Goal: Complete application form: Complete application form

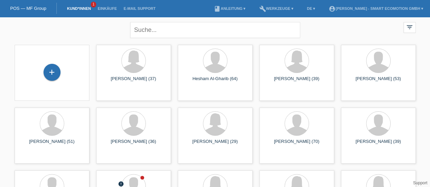
click at [50, 75] on div "+" at bounding box center [51, 72] width 17 height 17
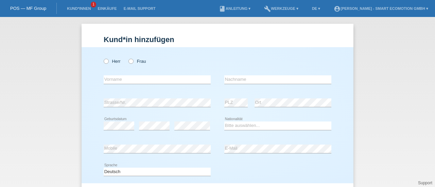
click at [107, 60] on label "Herr" at bounding box center [112, 61] width 17 height 5
click at [107, 60] on input "Herr" at bounding box center [106, 61] width 4 height 4
radio input "true"
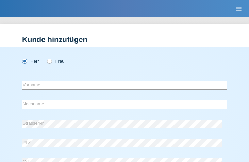
click at [52, 63] on label "Frau" at bounding box center [55, 61] width 17 height 5
click at [51, 63] on input "Frau" at bounding box center [49, 61] width 4 height 4
radio input "true"
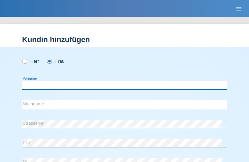
click at [45, 85] on input "text" at bounding box center [124, 85] width 205 height 8
type input "Corine"
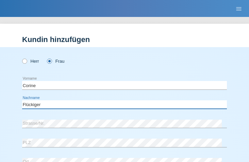
type input "Flückiger"
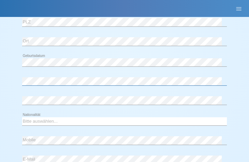
scroll to position [121, 0]
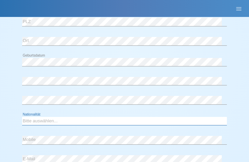
click at [106, 124] on select "Bitte auswählen... Schweiz Deutschland Liechtenstein Österreich ------------ Af…" at bounding box center [124, 121] width 205 height 8
select select "CH"
click at [22, 117] on select "Bitte auswählen... Schweiz Deutschland Liechtenstein Österreich ------------ Af…" at bounding box center [124, 121] width 205 height 8
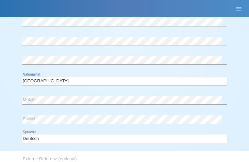
scroll to position [162, 0]
click at [68, 105] on div "error Mobile" at bounding box center [124, 100] width 205 height 18
click at [124, 86] on div "Bitte auswählen... Schweiz Deutschland Liechtenstein Österreich ------------ Af…" at bounding box center [124, 80] width 205 height 17
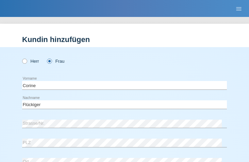
scroll to position [247, 0]
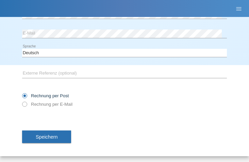
click at [47, 135] on span "Speichern" at bounding box center [47, 137] width 22 height 5
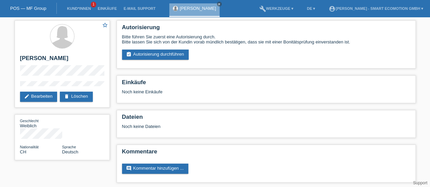
click at [145, 55] on link "assignment_turned_in Autorisierung durchführen" at bounding box center [155, 55] width 67 height 10
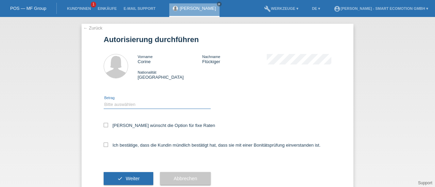
click at [108, 105] on select "Bitte auswählen CHF 1.00 - CHF 499.00 CHF 500.00 - CHF 1'999.00 CHF 2'000.00 - …" at bounding box center [157, 105] width 107 height 8
select select "3"
click at [104, 101] on select "Bitte auswählen CHF 1.00 - CHF 499.00 CHF 500.00 - CHF 1'999.00 CHF 2'000.00 - …" at bounding box center [157, 105] width 107 height 8
click at [104, 126] on icon at bounding box center [106, 125] width 4 height 4
click at [104, 126] on input "Kundin wünscht die Option für fixe Raten" at bounding box center [106, 125] width 4 height 4
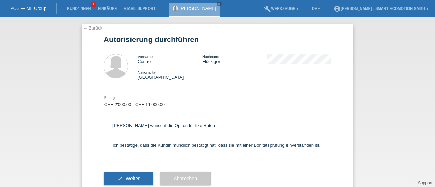
checkbox input "true"
click at [104, 143] on icon at bounding box center [106, 145] width 4 height 4
click at [104, 143] on input "Ich bestätige, dass die Kundin mündlich bestätigt hat, dass sie mit einer Bonit…" at bounding box center [106, 145] width 4 height 4
checkbox input "true"
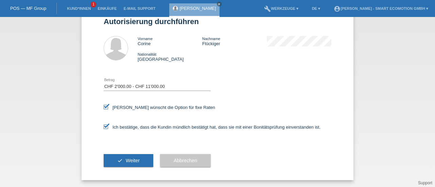
click at [122, 165] on button "check Weiter" at bounding box center [129, 160] width 50 height 13
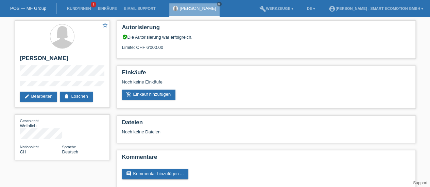
click at [139, 93] on link "add_shopping_cart Einkauf hinzufügen" at bounding box center [149, 95] width 54 height 10
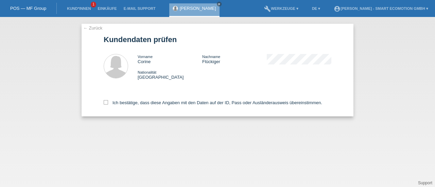
click at [106, 102] on icon at bounding box center [106, 102] width 4 height 4
click at [106, 102] on input "Ich bestätige, dass diese Angaben mit den Daten auf der ID, Pass oder Ausländer…" at bounding box center [106, 102] width 4 height 4
checkbox input "true"
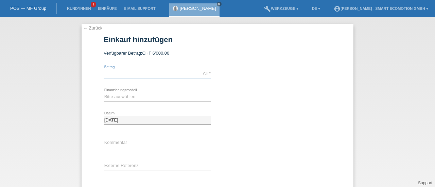
click at [133, 74] on input "text" at bounding box center [157, 74] width 107 height 8
click at [107, 74] on input "text" at bounding box center [157, 74] width 107 height 8
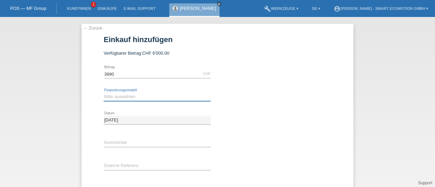
type input "3990.00"
click at [111, 98] on select "Bitte auswählen Kauf auf Rechnung mit Teilzahlungsoption Fixe Raten" at bounding box center [157, 97] width 107 height 8
select select "205"
click at [104, 93] on select "Bitte auswählen Kauf auf Rechnung mit Teilzahlungsoption Fixe Raten" at bounding box center [157, 97] width 107 height 8
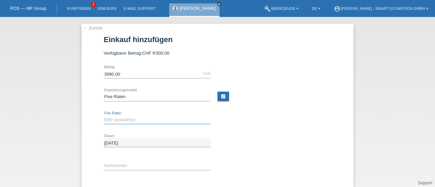
click at [110, 121] on select "Bitte auswählen 12 Raten 24 Raten 36 Raten 48 Raten" at bounding box center [157, 120] width 107 height 8
select select "628"
click at [104, 116] on select "Bitte auswählen 12 Raten 24 Raten 36 Raten 48 Raten" at bounding box center [157, 120] width 107 height 8
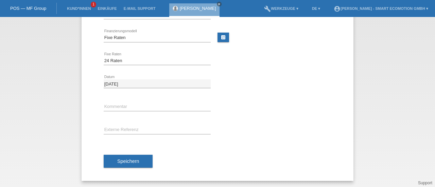
click at [143, 159] on button "Speichern" at bounding box center [128, 161] width 49 height 13
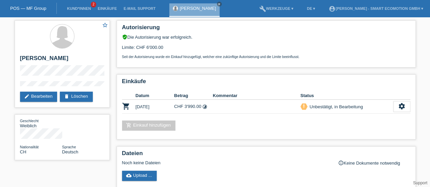
click at [30, 6] on link "POS — MF Group" at bounding box center [28, 8] width 36 height 5
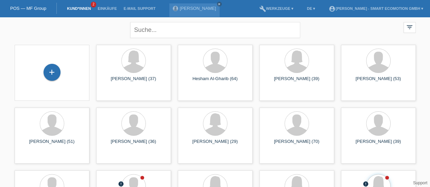
click at [52, 72] on div "+" at bounding box center [51, 72] width 17 height 17
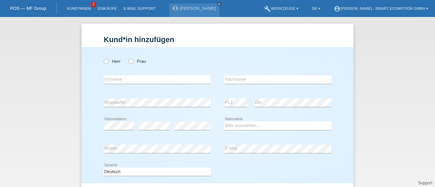
click at [103, 58] on icon at bounding box center [103, 58] width 0 height 0
click at [105, 62] on input "Herr" at bounding box center [106, 61] width 4 height 4
radio input "true"
click at [118, 80] on input "text" at bounding box center [157, 79] width 107 height 8
type input "[PERSON_NAME]"
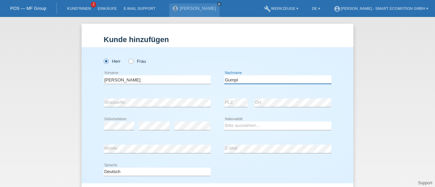
type input "Gumpl"
click at [235, 122] on select "Bitte auswählen... [GEOGRAPHIC_DATA] [GEOGRAPHIC_DATA] [GEOGRAPHIC_DATA] [GEOGR…" at bounding box center [277, 126] width 107 height 8
select select "CH"
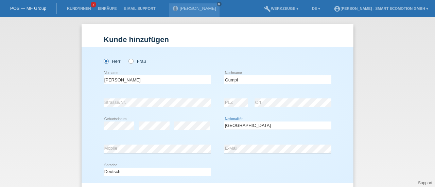
click at [224, 122] on select "Bitte auswählen... [GEOGRAPHIC_DATA] [GEOGRAPHIC_DATA] [GEOGRAPHIC_DATA] [GEOGR…" at bounding box center [277, 126] width 107 height 8
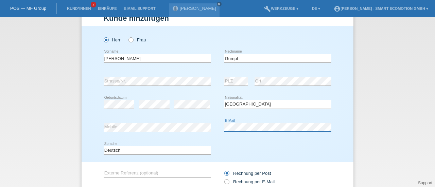
scroll to position [73, 0]
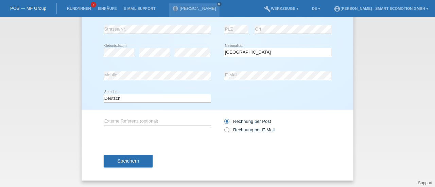
click at [139, 161] on button "Speichern" at bounding box center [128, 161] width 49 height 13
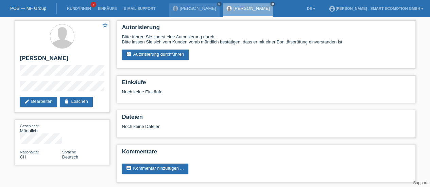
click at [158, 57] on link "assignment_turned_in Autorisierung durchführen" at bounding box center [155, 55] width 67 height 10
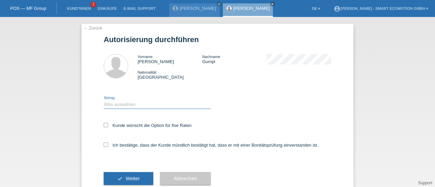
click at [111, 104] on select "Bitte auswählen CHF 1.00 - CHF 499.00 CHF 500.00 - CHF 1'999.00 CHF 2'000.00 - …" at bounding box center [157, 105] width 107 height 8
select select "3"
click at [104, 101] on select "Bitte auswählen CHF 1.00 - CHF 499.00 CHF 500.00 - CHF 1'999.00 CHF 2'000.00 - …" at bounding box center [157, 105] width 107 height 8
click at [104, 127] on icon at bounding box center [106, 125] width 4 height 4
click at [104, 127] on input "Kunde wünscht die Option für fixe Raten" at bounding box center [106, 125] width 4 height 4
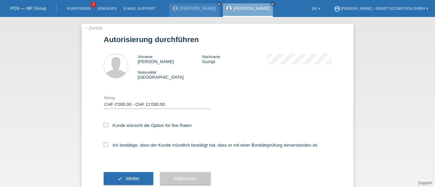
checkbox input "true"
click at [104, 144] on icon at bounding box center [106, 145] width 4 height 4
click at [104, 144] on input "Ich bestätige, dass der Kunde mündlich bestätigt hat, dass er mit einer Bonität…" at bounding box center [106, 145] width 4 height 4
checkbox input "true"
click at [120, 179] on button "check Weiter" at bounding box center [129, 178] width 50 height 13
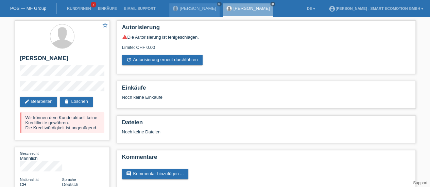
click at [271, 2] on icon "close" at bounding box center [272, 3] width 3 height 3
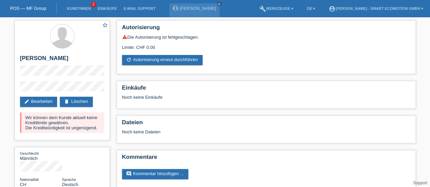
click at [37, 5] on div "POS — MF Group" at bounding box center [28, 8] width 57 height 11
click at [37, 6] on link "POS — MF Group" at bounding box center [28, 8] width 36 height 5
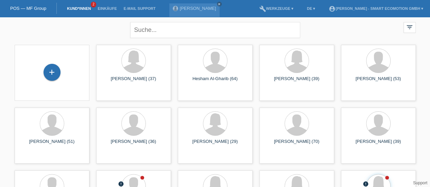
click at [56, 74] on div "+" at bounding box center [51, 72] width 17 height 17
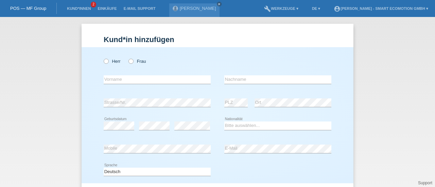
click at [103, 58] on icon at bounding box center [103, 58] width 0 height 0
click at [104, 62] on input "Herr" at bounding box center [106, 61] width 4 height 4
radio input "true"
click at [110, 78] on input "text" at bounding box center [157, 79] width 107 height 8
type input "<"
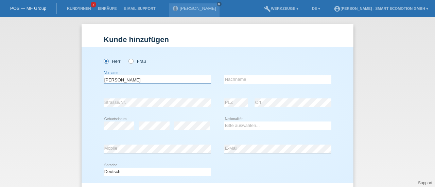
type input "[PERSON_NAME]"
click at [229, 79] on input "text" at bounding box center [277, 79] width 107 height 8
type input "Brunetto"
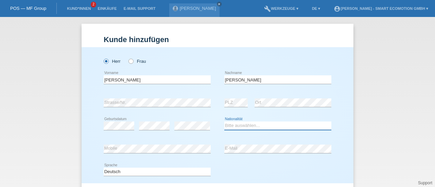
click at [237, 125] on select "Bitte auswählen... Schweiz Deutschland Liechtenstein Österreich ------------ Af…" at bounding box center [277, 126] width 107 height 8
select select "CH"
click at [224, 122] on select "Bitte auswählen... Schweiz Deutschland Liechtenstein Österreich ------------ Af…" at bounding box center [277, 126] width 107 height 8
click at [264, 165] on div "Deutsch Français Italiano English error Sprache" at bounding box center [218, 172] width 228 height 23
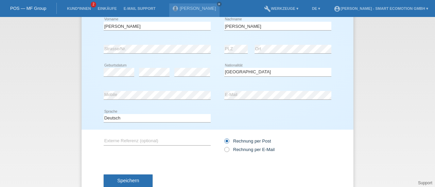
scroll to position [73, 0]
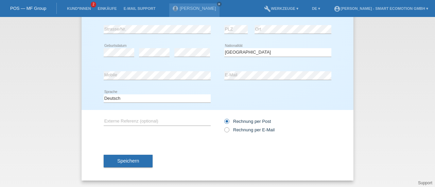
click at [138, 162] on button "Speichern" at bounding box center [128, 161] width 49 height 13
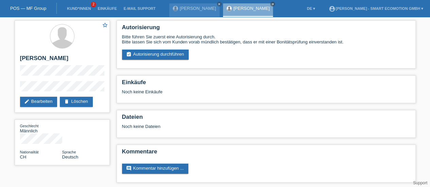
click at [172, 53] on link "assignment_turned_in Autorisierung durchführen" at bounding box center [155, 55] width 67 height 10
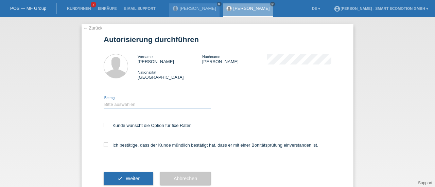
click at [113, 106] on select "Bitte auswählen CHF 1.00 - CHF 499.00 CHF 500.00 - CHF 1'999.00 CHF 2'000.00 - …" at bounding box center [157, 105] width 107 height 8
select select "3"
click at [104, 101] on select "Bitte auswählen CHF 1.00 - CHF 499.00 CHF 500.00 - CHF 1'999.00 CHF 2'000.00 - …" at bounding box center [157, 105] width 107 height 8
click at [104, 127] on icon at bounding box center [106, 125] width 4 height 4
click at [104, 127] on input "Kunde wünscht die Option für fixe Raten" at bounding box center [106, 125] width 4 height 4
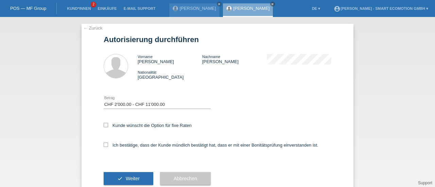
checkbox input "true"
click at [104, 143] on icon at bounding box center [106, 145] width 4 height 4
click at [104, 143] on input "Ich bestätige, dass der Kunde mündlich bestätigt hat, dass er mit einer Bonität…" at bounding box center [106, 145] width 4 height 4
checkbox input "true"
click at [124, 175] on button "check Weiter" at bounding box center [129, 178] width 50 height 13
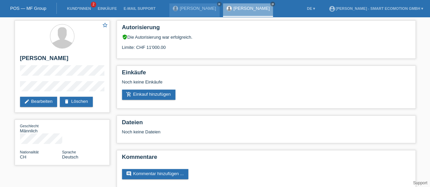
click at [148, 94] on link "add_shopping_cart Einkauf hinzufügen" at bounding box center [149, 95] width 54 height 10
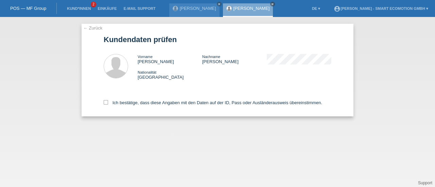
click at [106, 102] on icon at bounding box center [106, 102] width 4 height 4
click at [106, 102] on input "Ich bestätige, dass diese Angaben mit den Daten auf der ID, Pass oder Ausländer…" at bounding box center [106, 102] width 4 height 4
checkbox input "true"
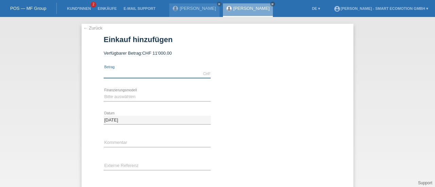
click at [114, 74] on input "text" at bounding box center [157, 74] width 107 height 8
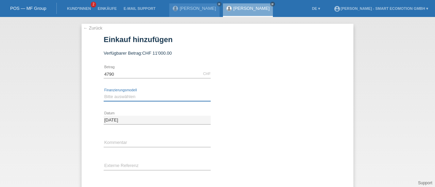
type input "4790.00"
click at [114, 96] on select "Bitte auswählen Kauf auf Rechnung mit Teilzahlungsoption Fixe Raten" at bounding box center [157, 97] width 107 height 8
select select "205"
click at [104, 93] on select "Bitte auswählen Kauf auf Rechnung mit Teilzahlungsoption Fixe Raten" at bounding box center [157, 97] width 107 height 8
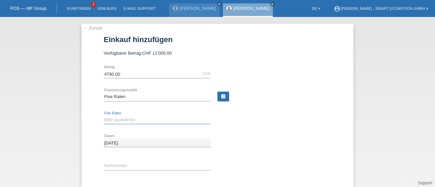
click at [113, 119] on select "Bitte auswählen 12 Raten 24 Raten 36 Raten 48 Raten" at bounding box center [157, 120] width 107 height 8
select select "628"
click at [104, 116] on select "Bitte auswählen 12 Raten 24 Raten 36 Raten 48 Raten" at bounding box center [157, 120] width 107 height 8
click at [218, 98] on link "calculate" at bounding box center [223, 97] width 12 height 10
type input "4790.00"
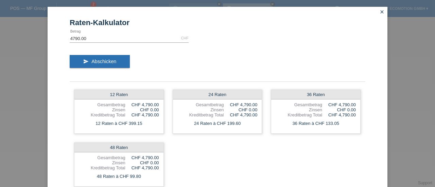
click at [380, 14] on icon "close" at bounding box center [381, 11] width 5 height 5
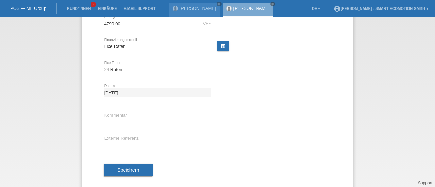
scroll to position [59, 0]
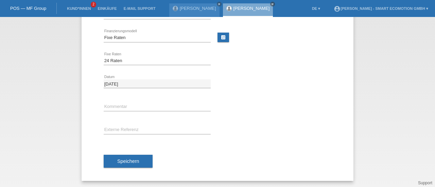
click at [118, 163] on span "Speichern" at bounding box center [128, 161] width 22 height 5
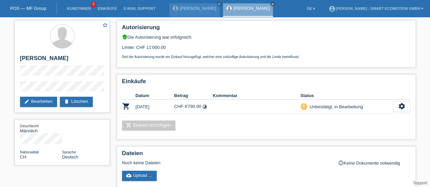
click at [195, 10] on link "[PERSON_NAME]" at bounding box center [198, 8] width 36 height 5
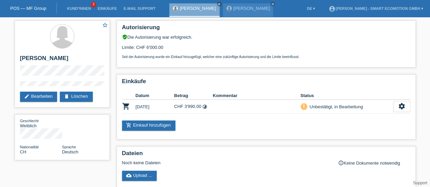
click at [247, 6] on link "[PERSON_NAME]" at bounding box center [251, 8] width 36 height 5
